Goal: Information Seeking & Learning: Learn about a topic

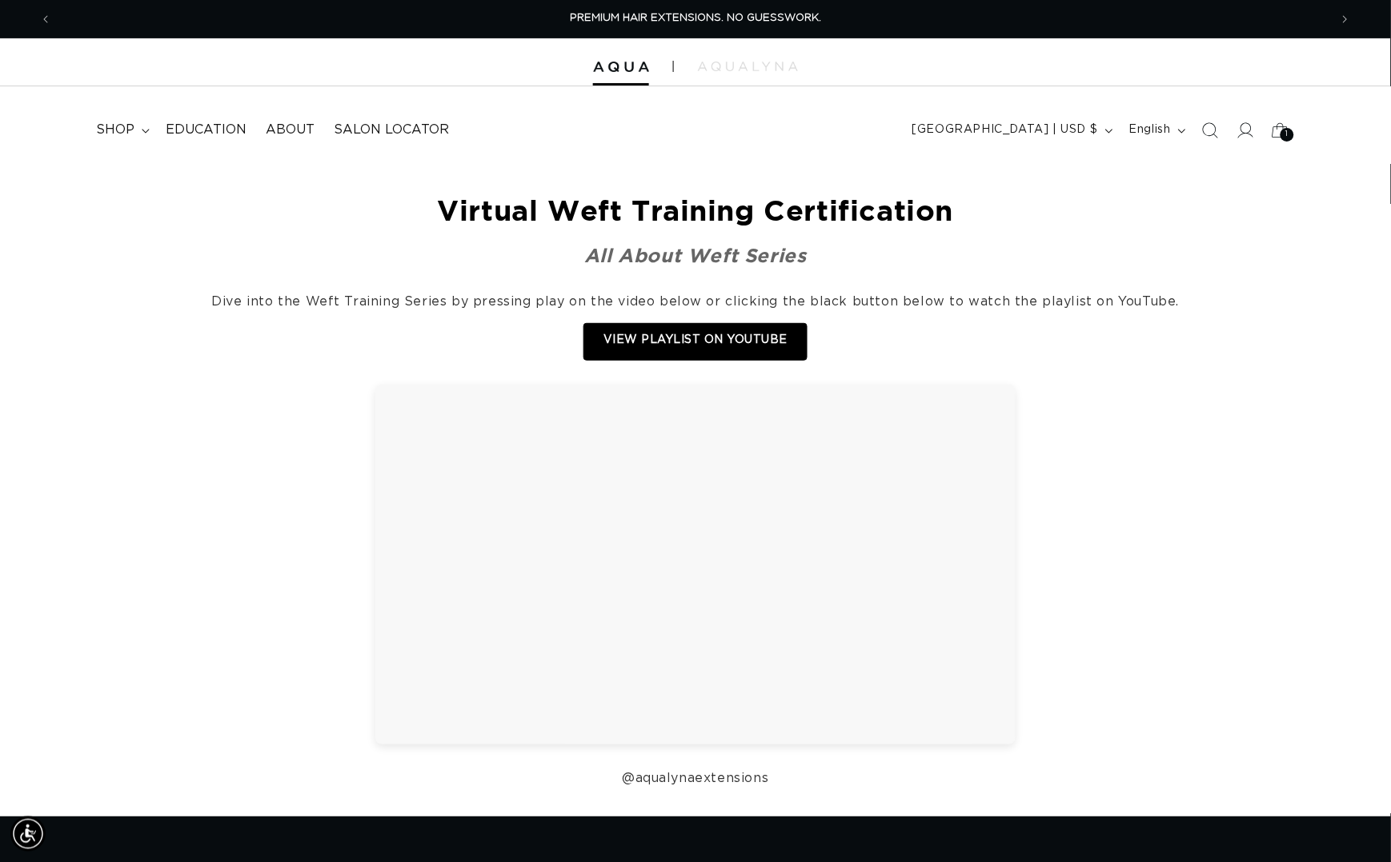
scroll to position [0, 1274]
click at [623, 71] on img at bounding box center [621, 67] width 56 height 11
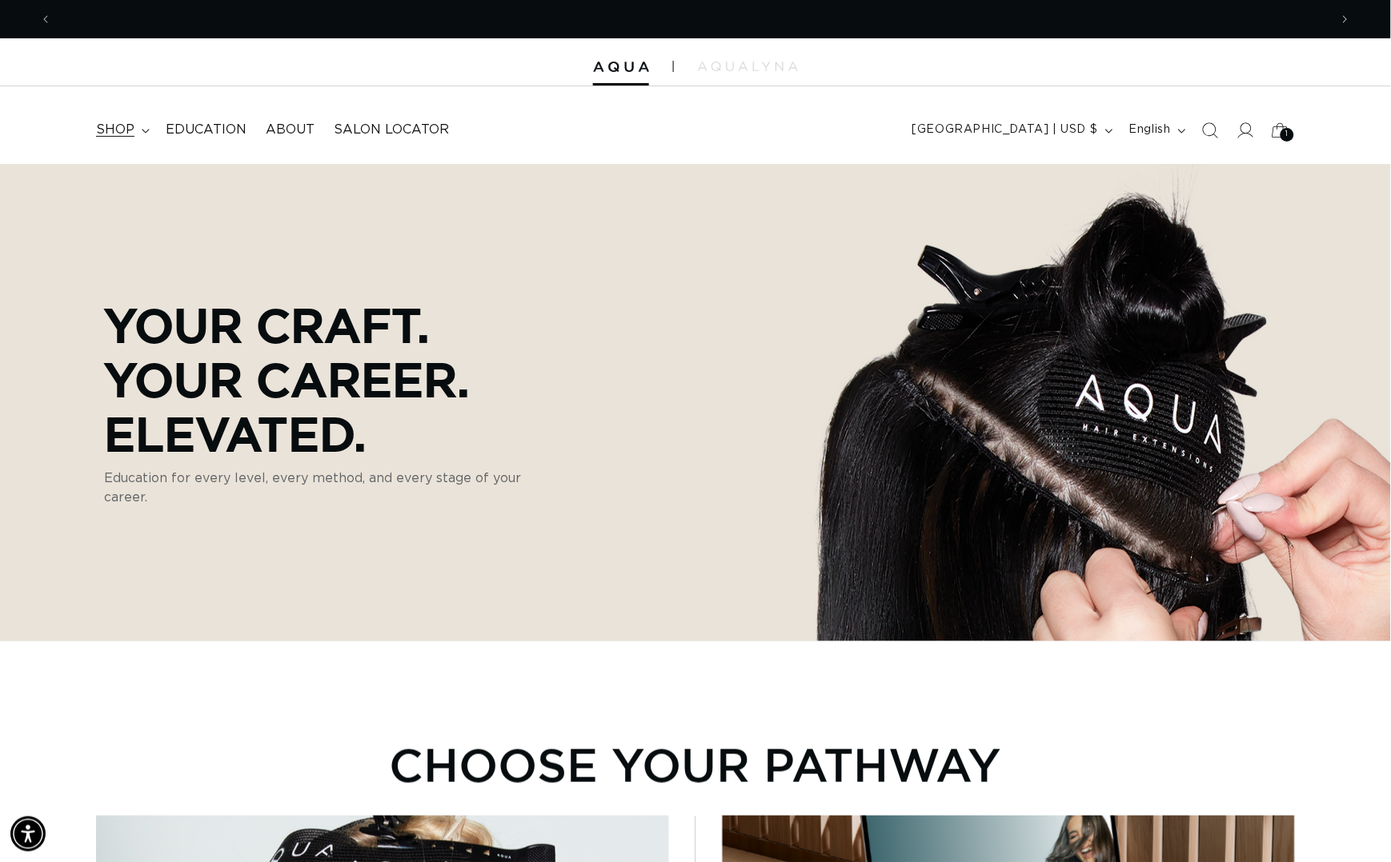
click at [121, 125] on span "shop" at bounding box center [115, 130] width 38 height 17
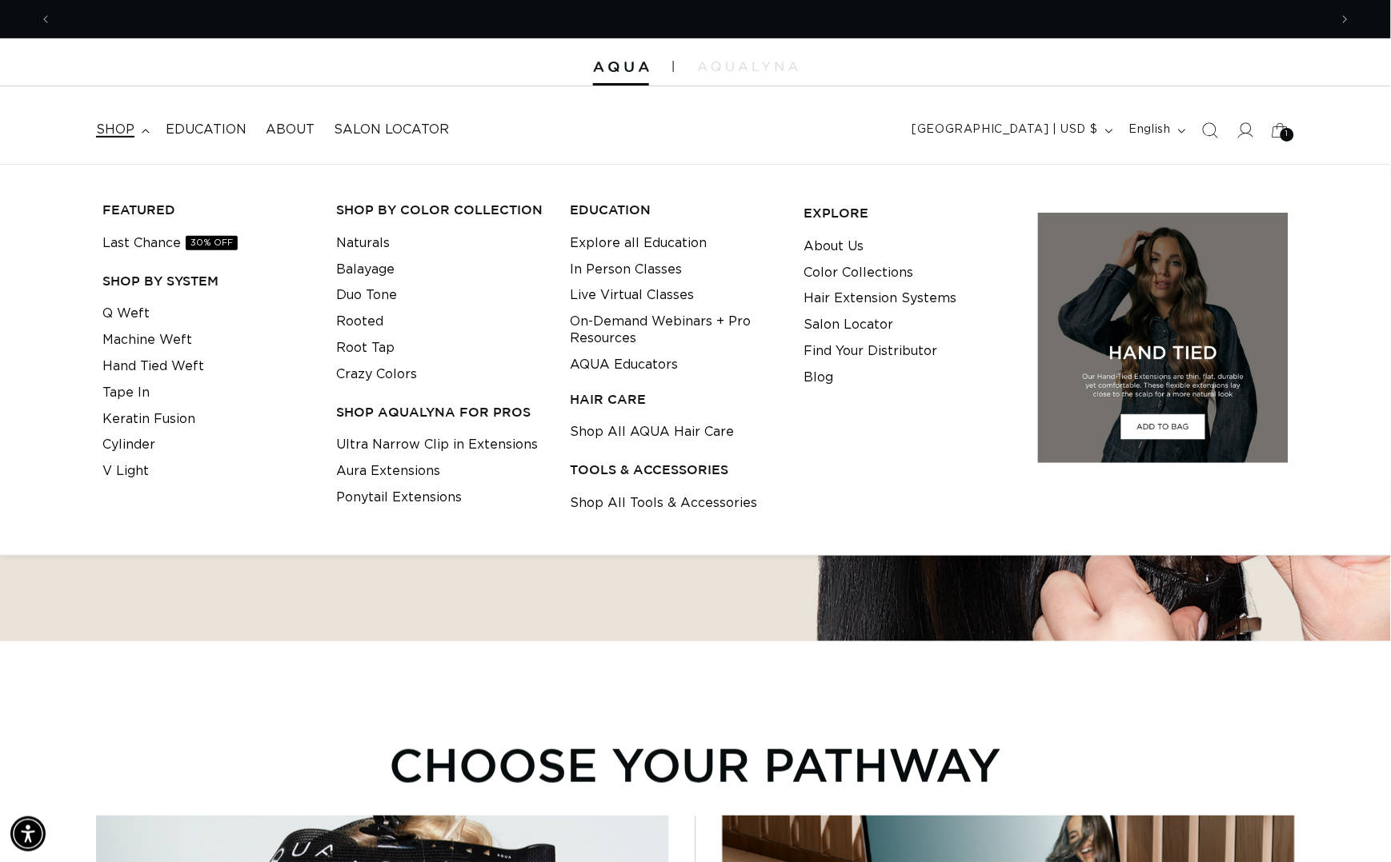
scroll to position [0, 1274]
click at [642, 360] on link "AQUA Educators" at bounding box center [624, 365] width 108 height 26
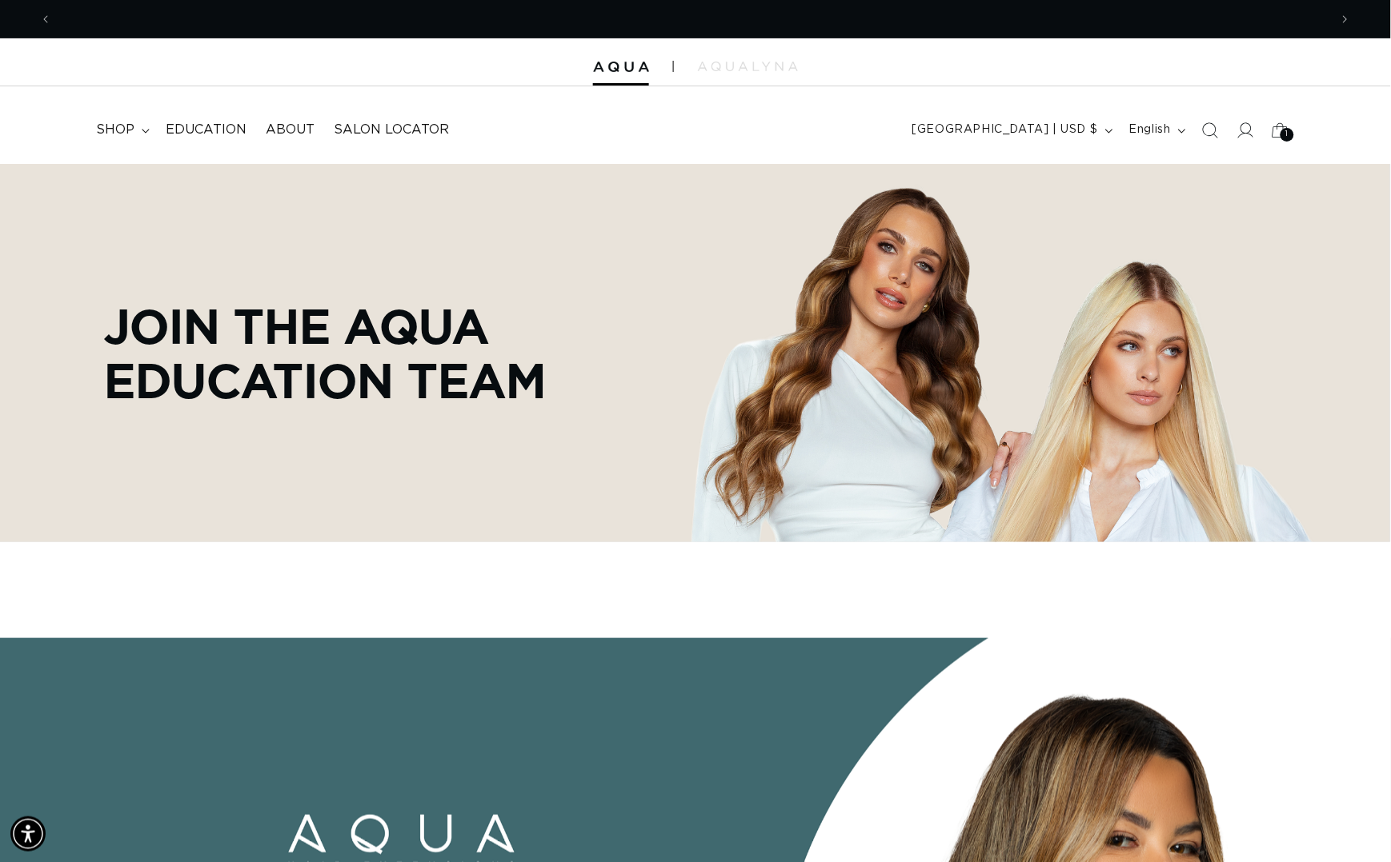
scroll to position [0, 1274]
